Goal: Task Accomplishment & Management: Use online tool/utility

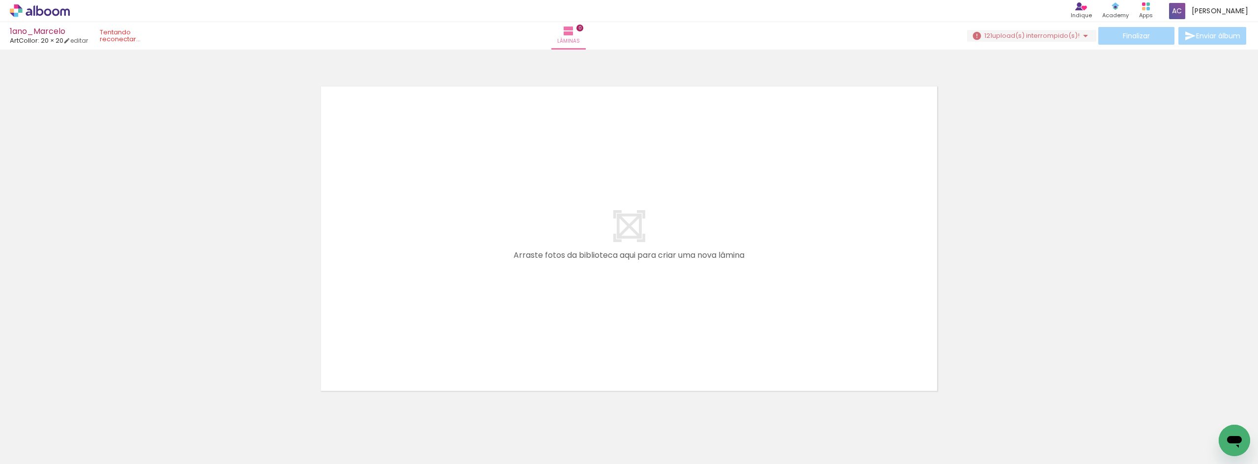
click at [33, 9] on icon at bounding box center [40, 10] width 60 height 13
click at [32, 9] on icon at bounding box center [40, 10] width 60 height 13
click at [55, 11] on icon at bounding box center [40, 10] width 60 height 13
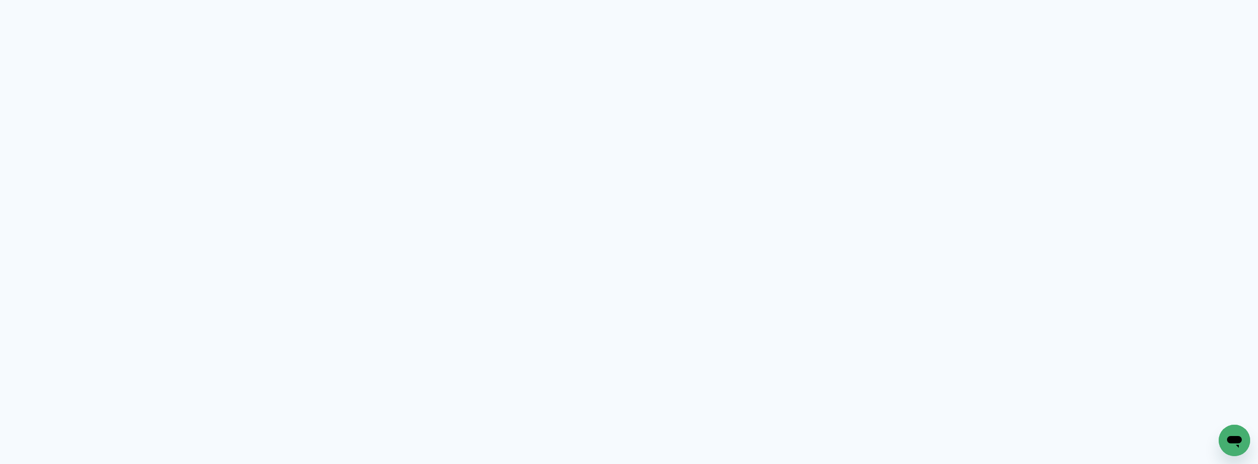
click at [673, 51] on quentale-app at bounding box center [629, 232] width 1258 height 464
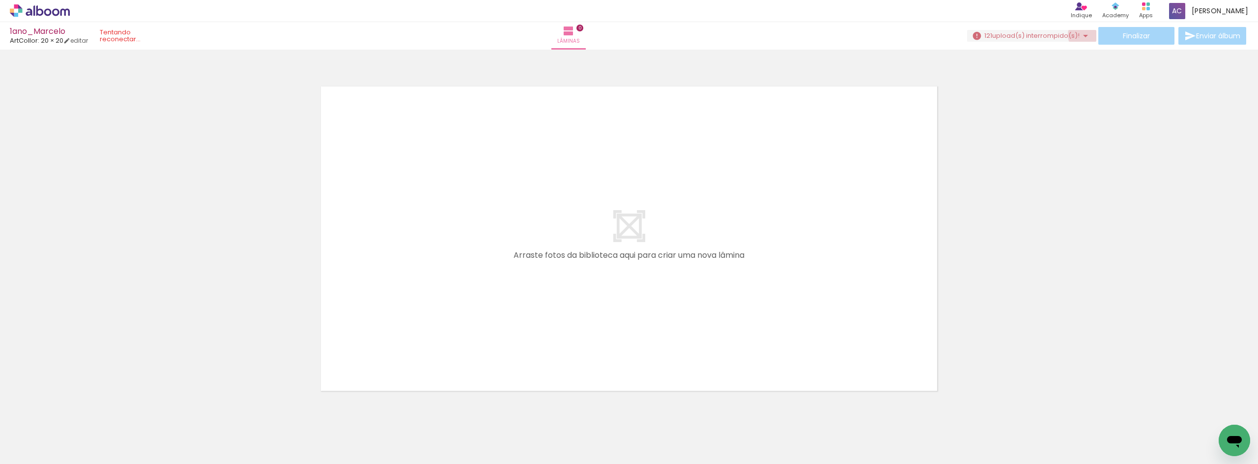
click at [1080, 35] on iron-icon at bounding box center [1086, 36] width 12 height 12
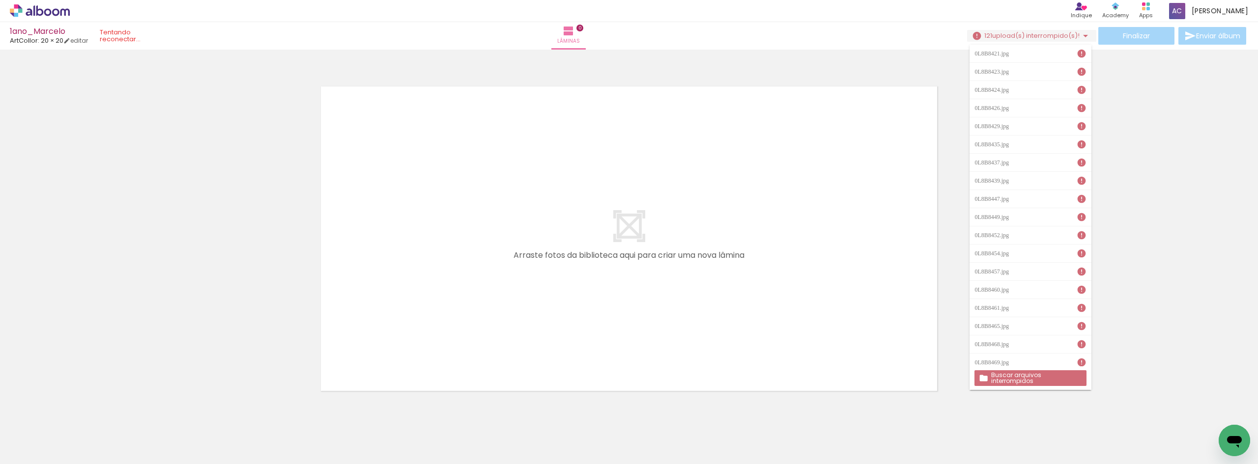
click at [0, 0] on slot "Buscar arquivos interrompidos" at bounding box center [0, 0] width 0 height 0
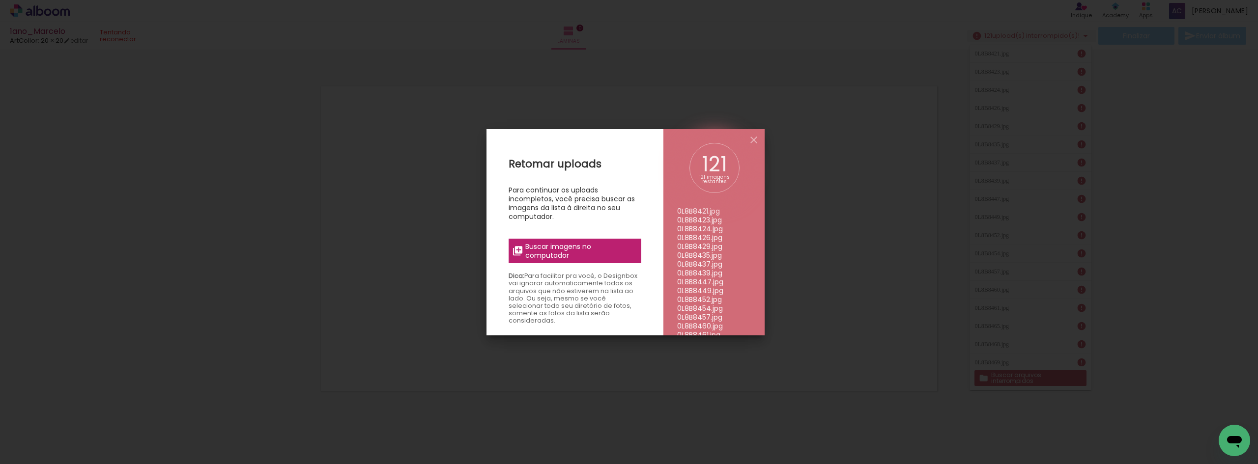
click at [544, 256] on span "Buscar imagens no computador" at bounding box center [580, 251] width 110 height 18
click at [0, 0] on input "file" at bounding box center [0, 0] width 0 height 0
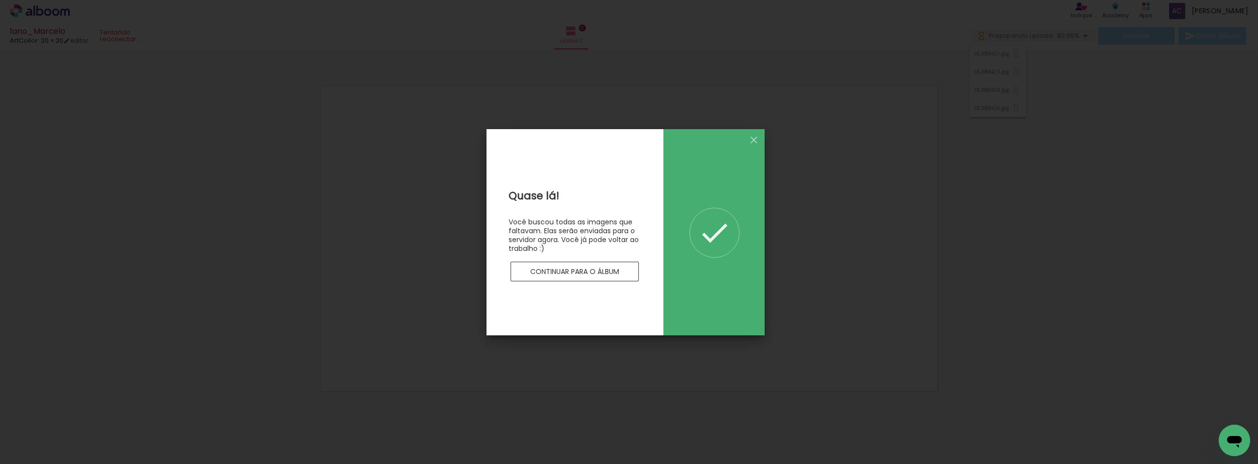
click at [0, 0] on slot "Continuar para o álbum" at bounding box center [0, 0] width 0 height 0
